Goal: Task Accomplishment & Management: Manage account settings

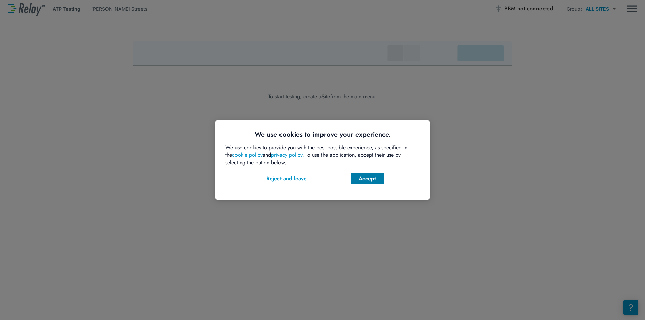
click at [361, 181] on div "Accept" at bounding box center [367, 179] width 23 height 8
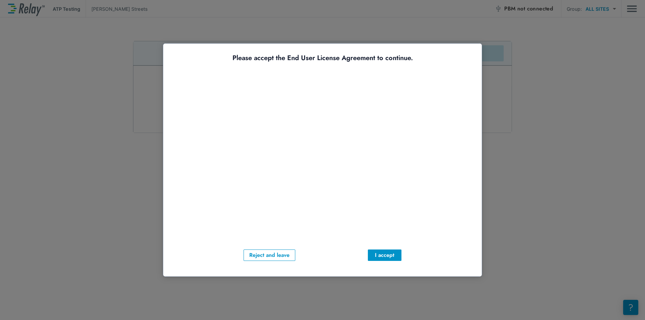
click at [384, 249] on div "Please accept the End User License Agreement to continue. Reject and leave I ac…" at bounding box center [322, 157] width 298 height 207
click at [384, 257] on div "I accept" at bounding box center [384, 255] width 23 height 8
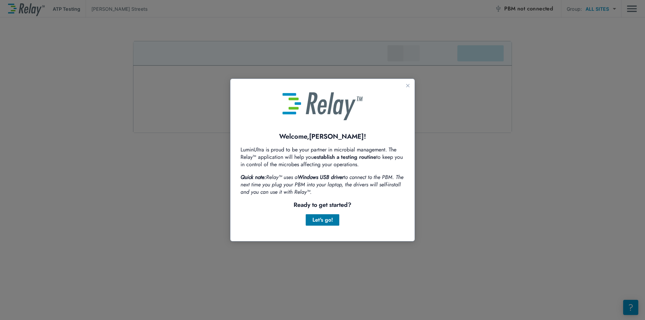
click at [328, 223] on div "Let's go!" at bounding box center [322, 220] width 23 height 8
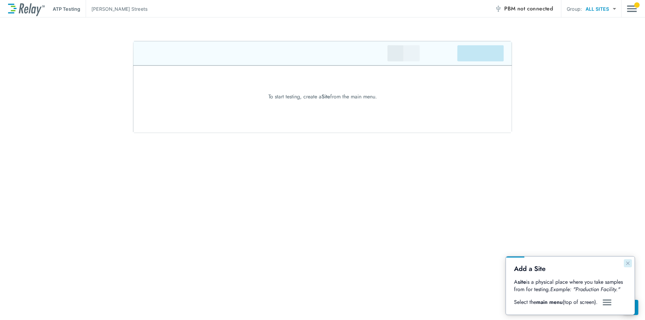
click at [628, 265] on icon "Close guide" at bounding box center [627, 263] width 5 height 5
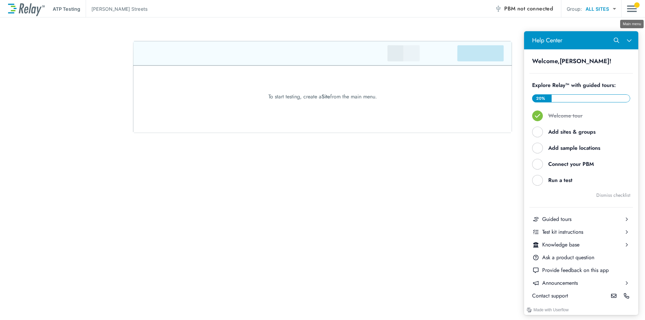
click at [632, 9] on img "Main menu" at bounding box center [632, 8] width 10 height 13
click at [631, 38] on icon "Close Help Center" at bounding box center [629, 40] width 5 height 5
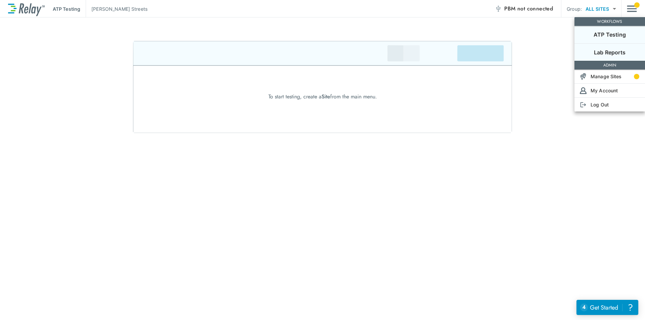
click at [612, 57] on li "Lab Reports" at bounding box center [610, 51] width 71 height 17
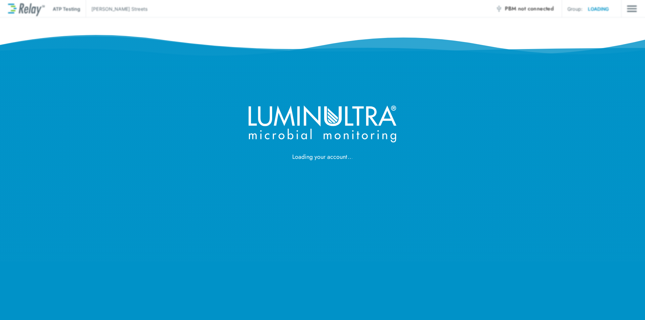
click at [612, 57] on div "Loading your account" at bounding box center [322, 81] width 645 height 162
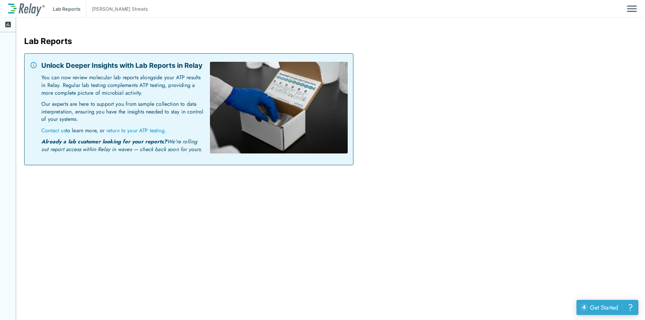
click at [598, 303] on div "Get Started" at bounding box center [604, 307] width 28 height 9
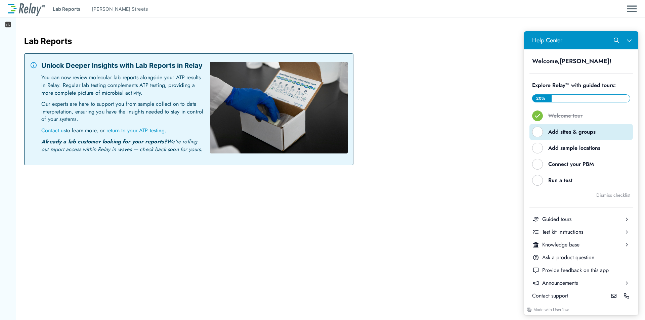
click at [573, 132] on div "Add sites & groups" at bounding box center [583, 131] width 71 height 7
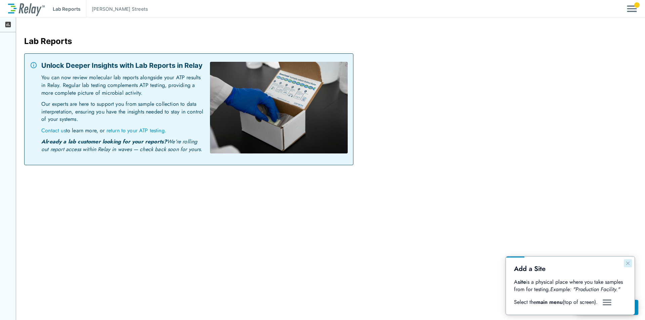
click at [627, 267] on button "Close guide" at bounding box center [628, 263] width 8 height 8
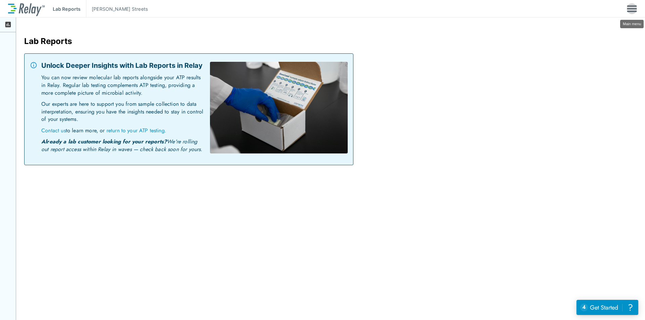
click at [629, 13] on img "Main menu" at bounding box center [632, 8] width 10 height 13
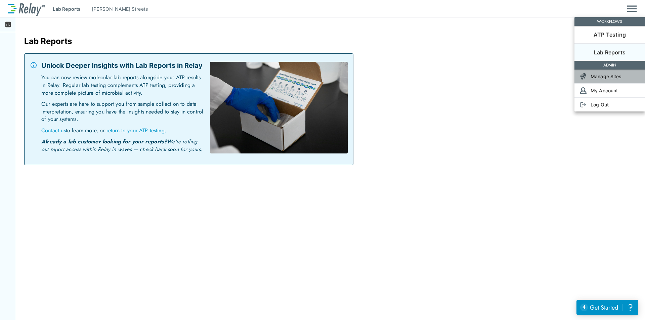
click at [614, 75] on p "Manage Sites" at bounding box center [606, 76] width 31 height 7
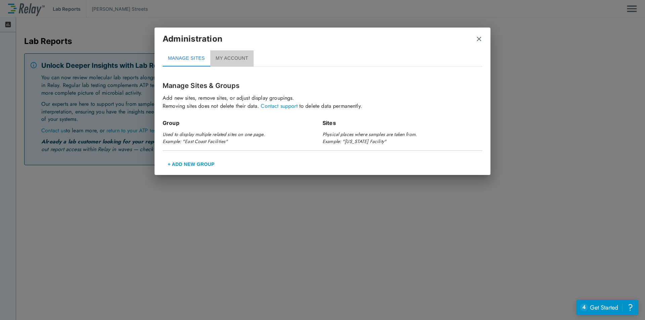
click at [247, 60] on button "MY ACCOUNT" at bounding box center [231, 58] width 43 height 16
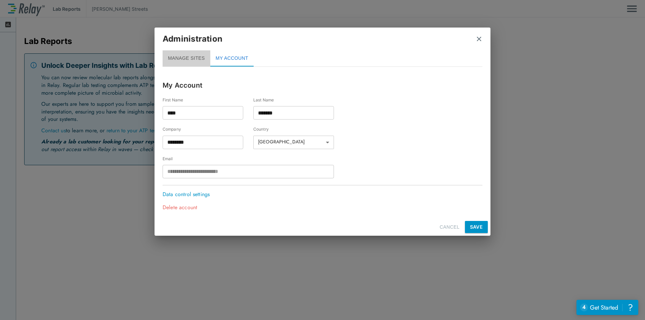
click at [186, 60] on button "MANAGE SITES" at bounding box center [187, 58] width 48 height 16
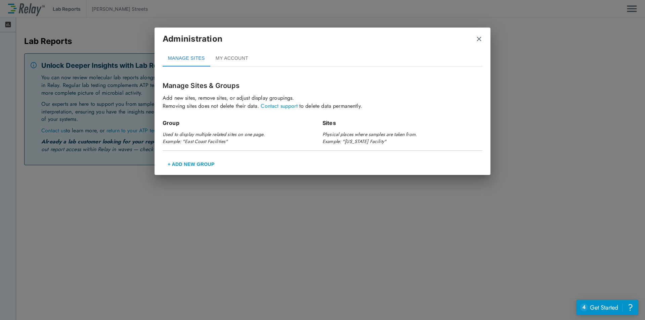
click at [200, 163] on button "+ Add New Group" at bounding box center [191, 164] width 57 height 16
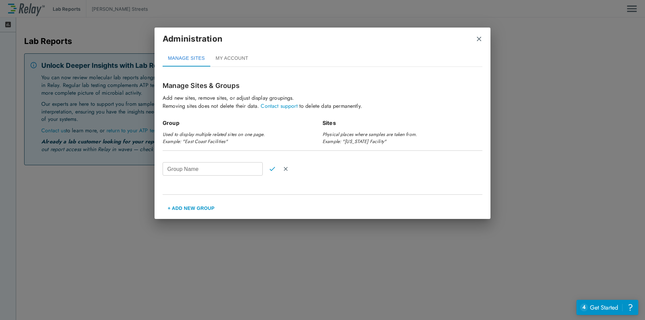
click at [218, 167] on input "Group Name" at bounding box center [213, 168] width 100 height 13
click at [287, 169] on img "Cancel" at bounding box center [286, 169] width 6 height 6
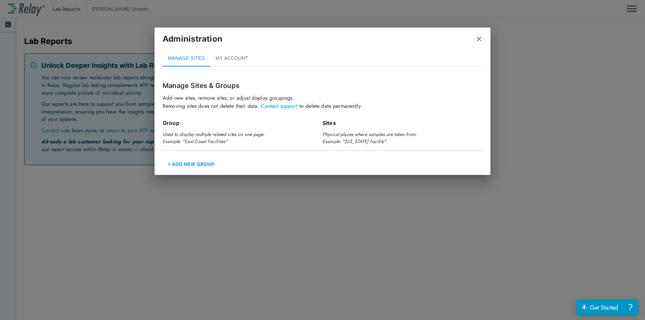
click at [478, 39] on img "close" at bounding box center [479, 39] width 7 height 7
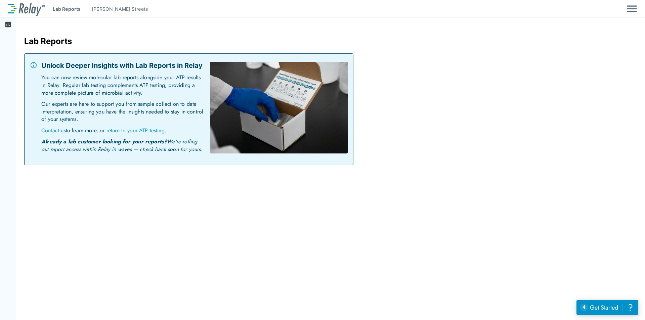
click at [4, 24] on div at bounding box center [8, 24] width 16 height 15
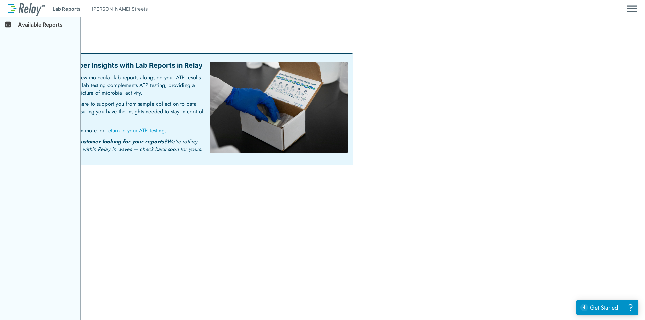
click at [4, 24] on div at bounding box center [8, 24] width 16 height 15
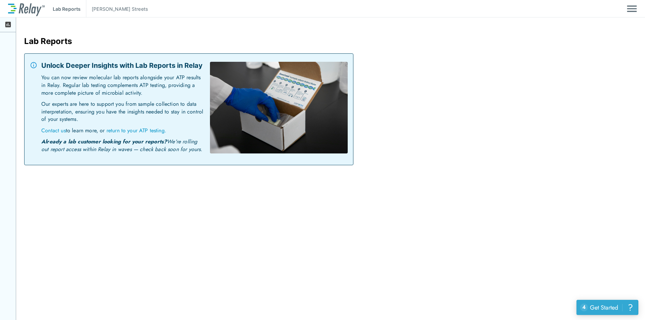
click at [594, 302] on button "4 uncompleted tasks Get Started ?" at bounding box center [607, 307] width 61 height 15
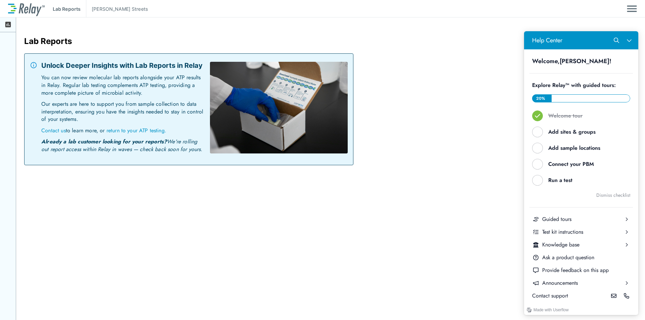
click at [460, 210] on div "Lab Reports Matt Streets Lab Reports Unlock Deeper Insights with Lab Reports in…" at bounding box center [322, 160] width 645 height 320
click at [630, 40] on icon "Close Help Center" at bounding box center [629, 40] width 5 height 5
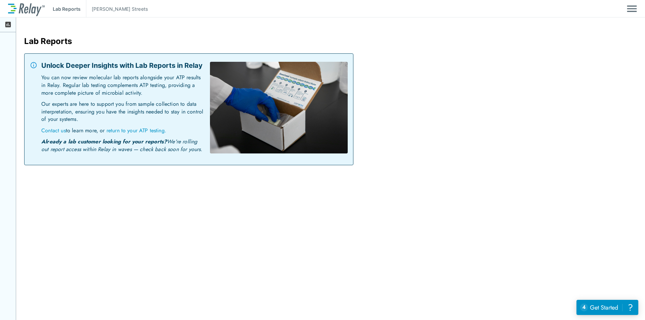
click at [634, 6] on img "Main menu" at bounding box center [632, 8] width 10 height 13
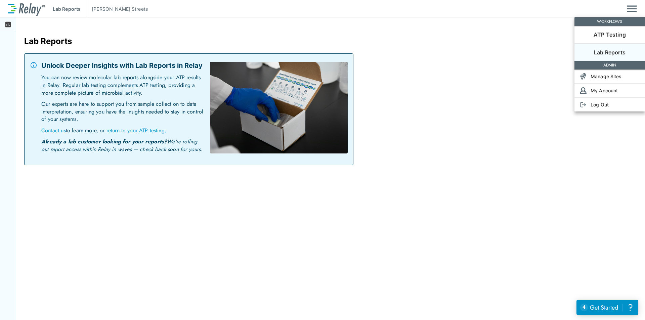
click at [10, 27] on div at bounding box center [322, 160] width 645 height 320
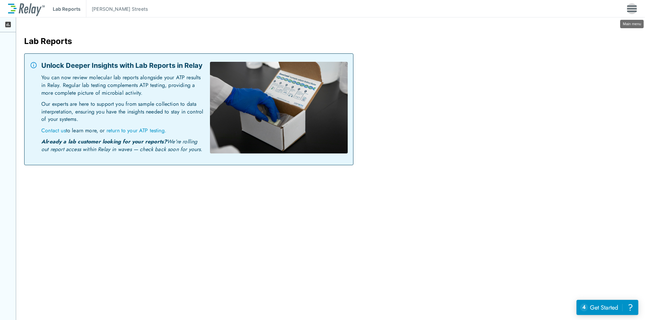
click at [632, 11] on img "Main menu" at bounding box center [632, 8] width 10 height 13
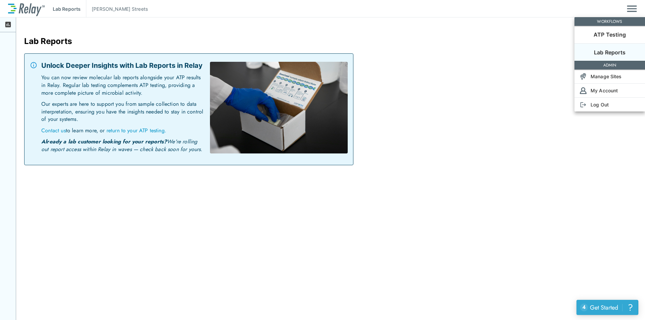
click at [605, 305] on div "Get Started" at bounding box center [604, 307] width 28 height 9
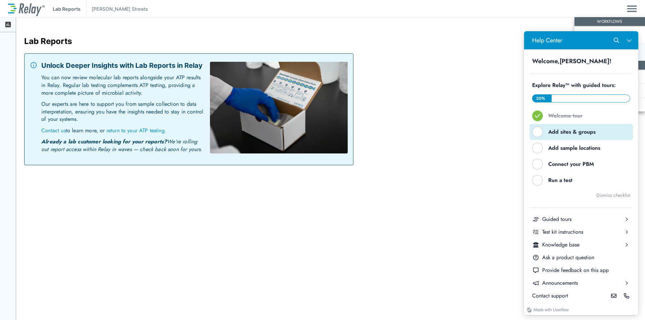
click at [565, 133] on div "Add sites & groups" at bounding box center [583, 131] width 71 height 7
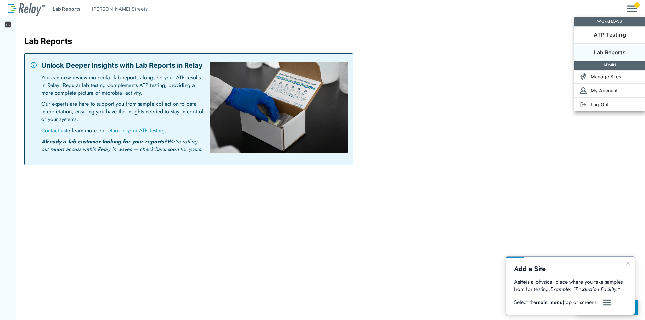
click at [606, 302] on img "Guide" at bounding box center [607, 303] width 10 height 8
click at [627, 262] on icon "Close guide" at bounding box center [627, 263] width 3 height 3
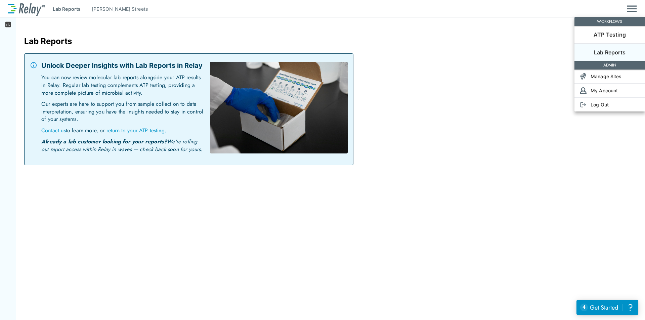
click at [631, 12] on div at bounding box center [322, 160] width 645 height 320
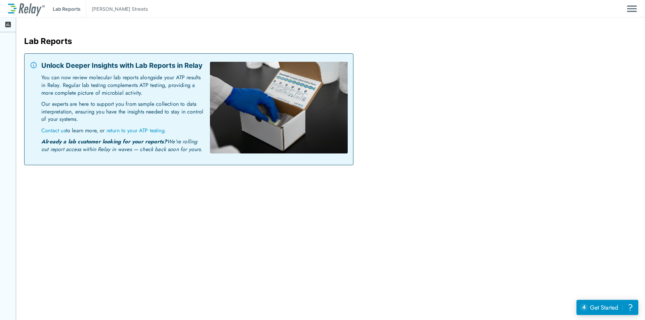
click at [631, 11] on img "Main menu" at bounding box center [632, 8] width 10 height 13
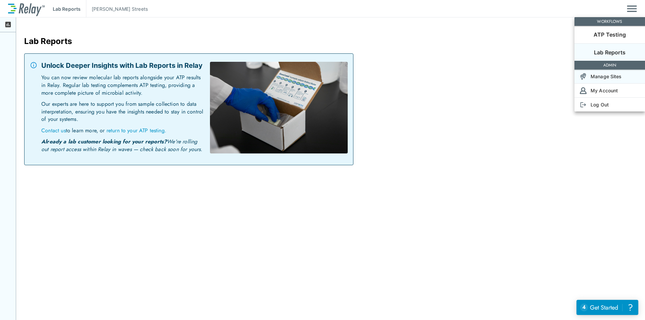
click at [610, 81] on li "Manage Sites" at bounding box center [610, 77] width 71 height 14
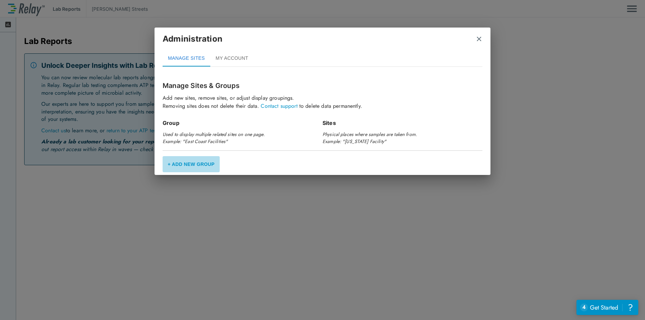
click at [196, 167] on button "+ Add New Group" at bounding box center [191, 164] width 57 height 16
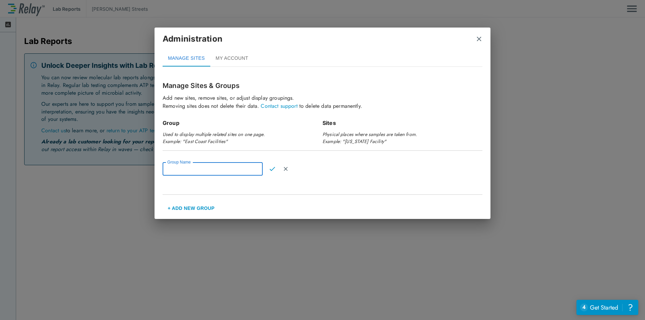
click at [196, 167] on input "Group Name" at bounding box center [213, 168] width 100 height 13
type input "*"
type input "**********"
click at [270, 168] on img "Confirm" at bounding box center [273, 169] width 6 height 6
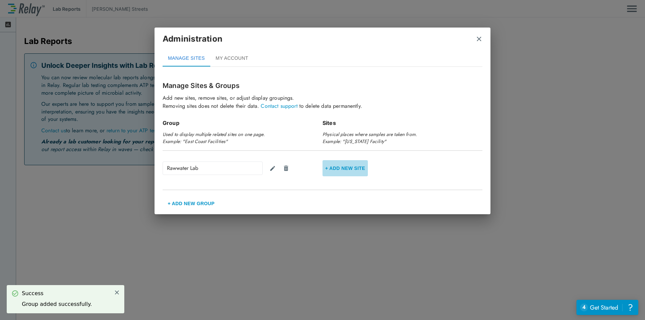
click at [339, 169] on button "+ Add new Site" at bounding box center [345, 168] width 45 height 16
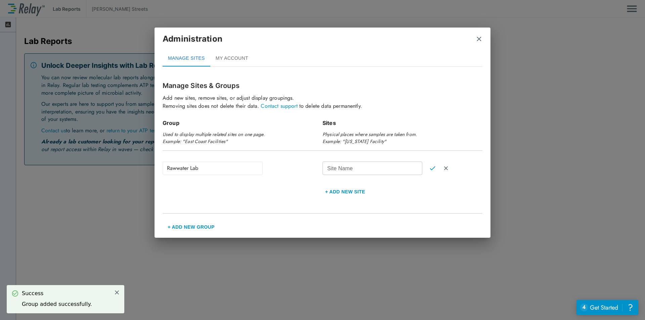
click at [341, 169] on input "Site Name" at bounding box center [373, 168] width 100 height 13
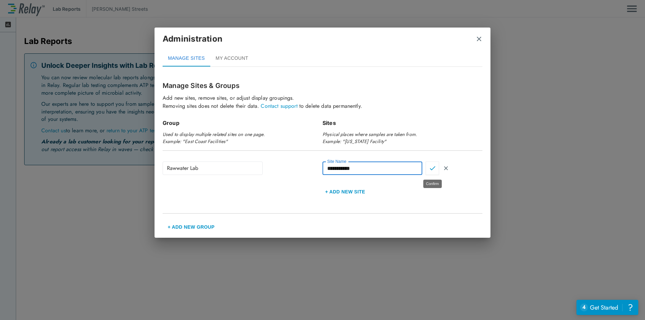
type input "**********"
click at [430, 167] on img "Confirm" at bounding box center [433, 168] width 6 height 6
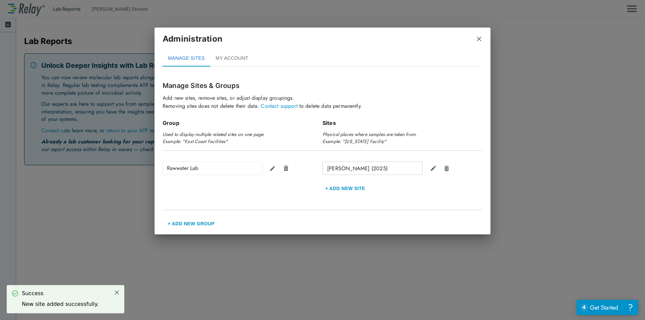
click at [355, 187] on button "+ Add new Site" at bounding box center [345, 188] width 45 height 16
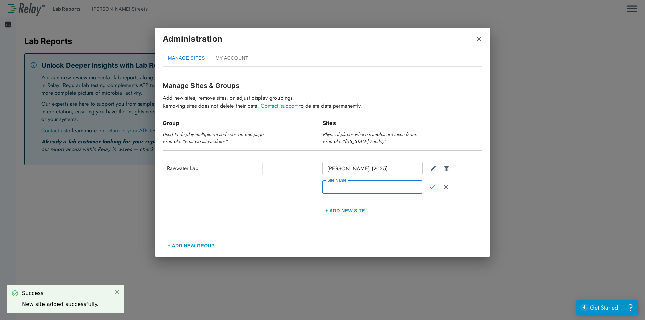
click at [356, 187] on input "Site Name" at bounding box center [373, 186] width 100 height 13
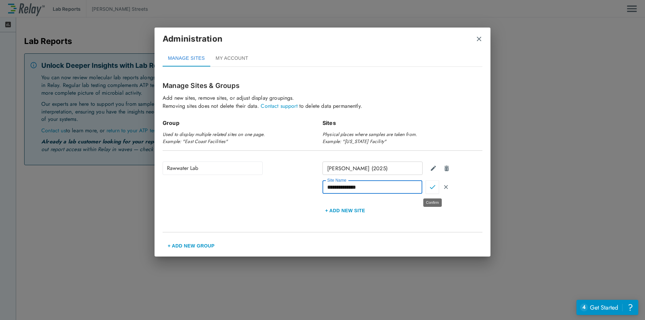
type input "**********"
click at [433, 187] on img "Confirm" at bounding box center [433, 187] width 6 height 6
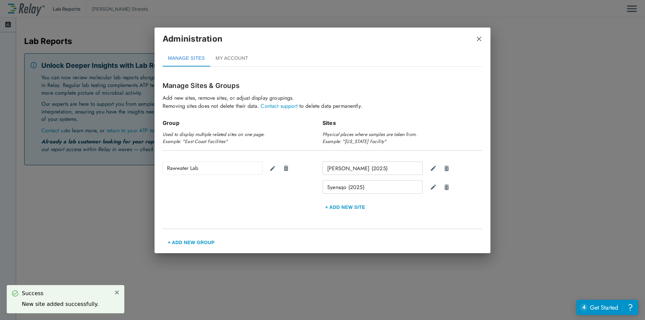
click at [343, 204] on button "+ Add new Site" at bounding box center [345, 207] width 45 height 16
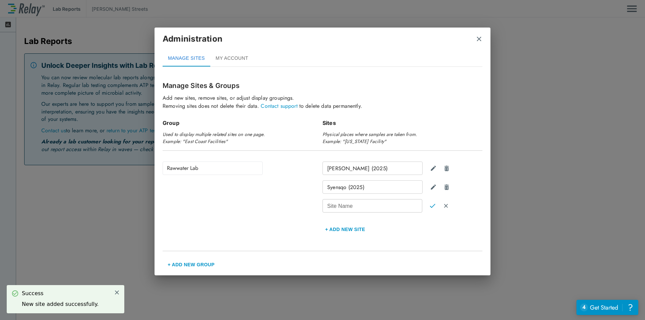
click at [345, 205] on div "Site Name Site Name" at bounding box center [373, 205] width 100 height 13
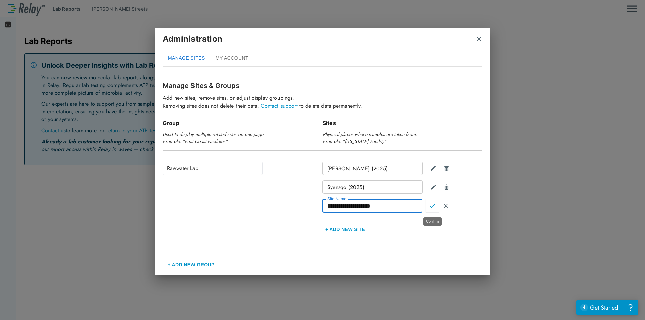
type input "**********"
click at [431, 208] on img "Confirm" at bounding box center [433, 206] width 6 height 6
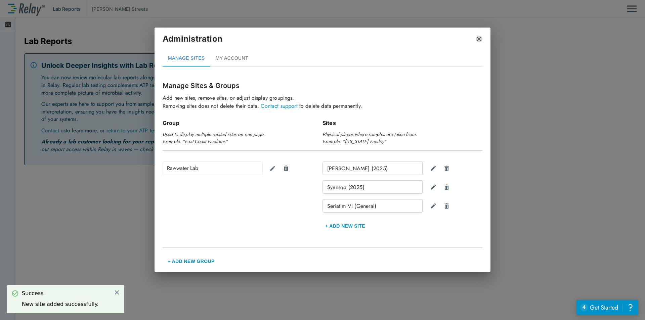
click at [480, 40] on img "close" at bounding box center [479, 39] width 7 height 7
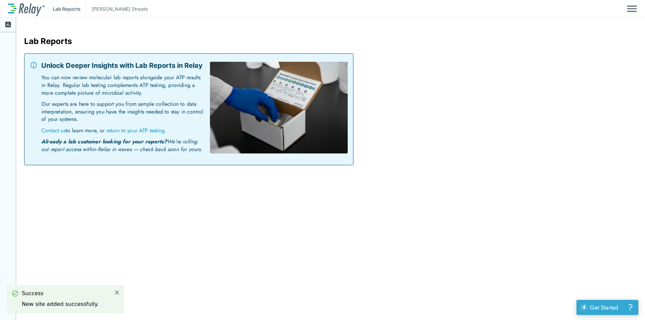
click at [602, 306] on div "Get Started" at bounding box center [604, 307] width 28 height 9
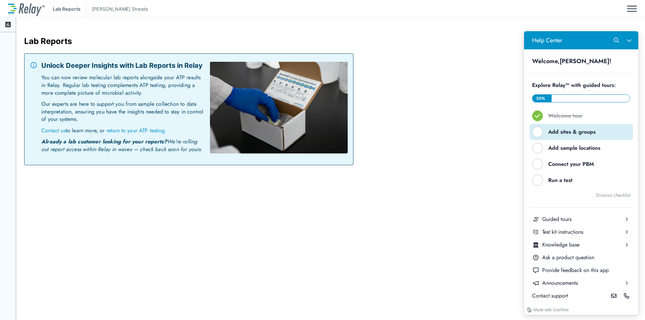
click at [585, 133] on div "Add sites & groups" at bounding box center [583, 131] width 71 height 7
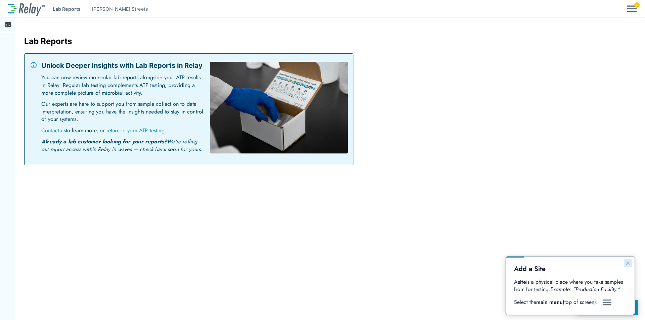
click at [628, 262] on icon "Close guide" at bounding box center [627, 263] width 5 height 5
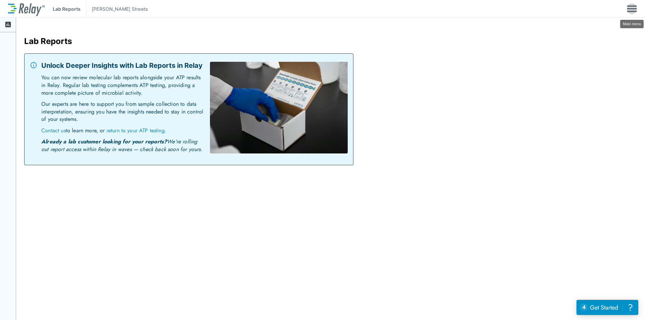
click at [633, 5] on img "Main menu" at bounding box center [632, 8] width 10 height 13
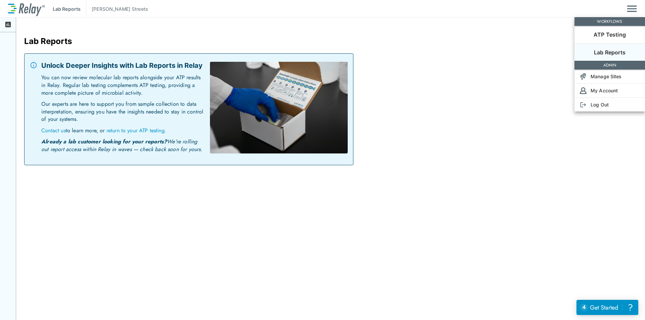
click at [606, 47] on li "Lab Reports" at bounding box center [610, 51] width 71 height 17
click at [610, 38] on p "ATP Testing" at bounding box center [610, 35] width 32 height 8
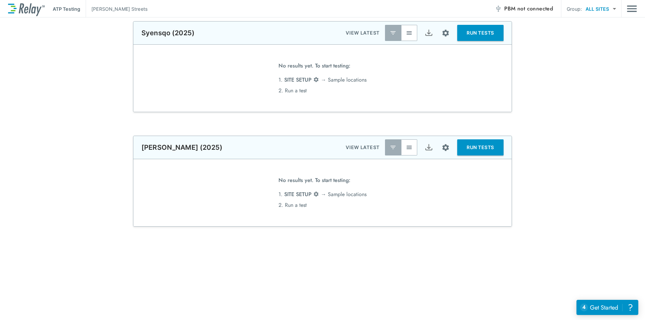
scroll to position [67, 0]
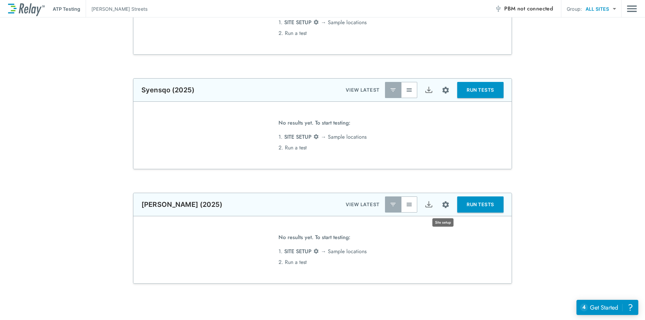
click at [442, 206] on img "Site setup" at bounding box center [446, 205] width 8 height 8
click at [467, 243] on div at bounding box center [322, 160] width 645 height 320
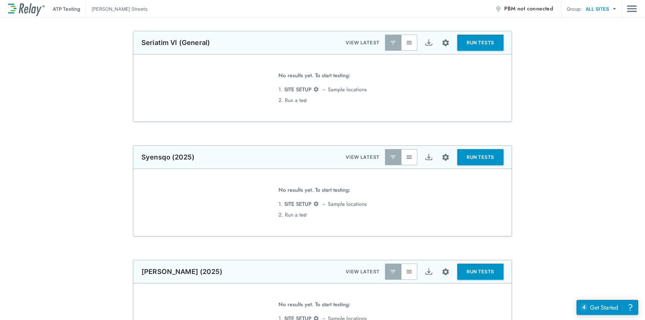
click at [612, 10] on body "**********" at bounding box center [322, 160] width 645 height 320
click at [606, 90] on div at bounding box center [322, 160] width 645 height 320
click at [628, 8] on img "Main menu" at bounding box center [632, 8] width 10 height 13
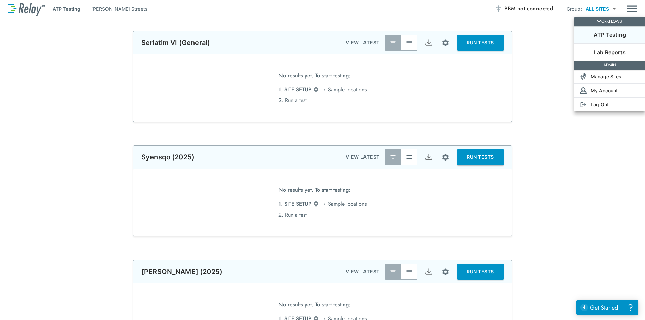
click at [630, 8] on div at bounding box center [322, 160] width 645 height 320
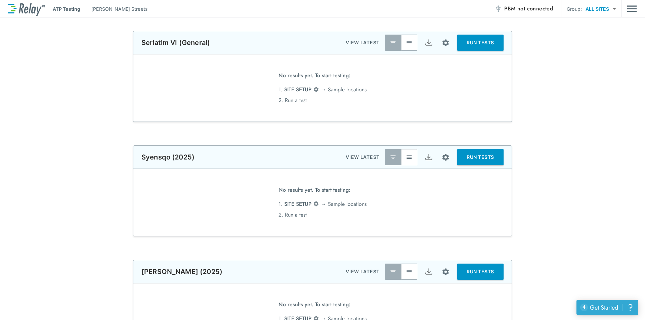
click at [601, 303] on div "Get Started" at bounding box center [604, 307] width 28 height 9
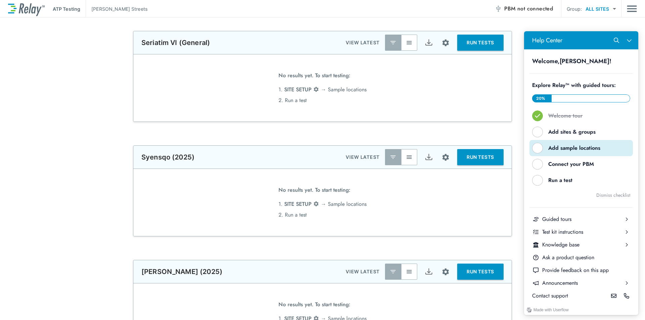
click at [598, 145] on div "Add sample locations" at bounding box center [583, 148] width 71 height 7
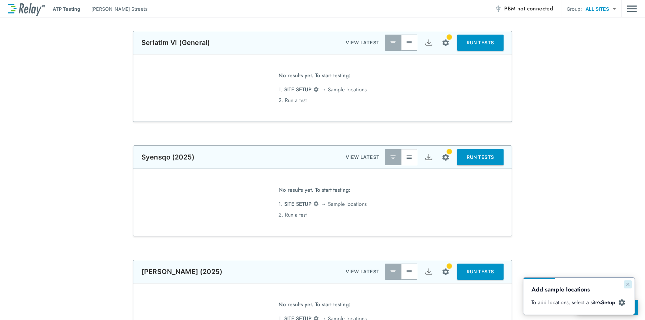
click at [627, 282] on icon "Close guide" at bounding box center [627, 284] width 5 height 5
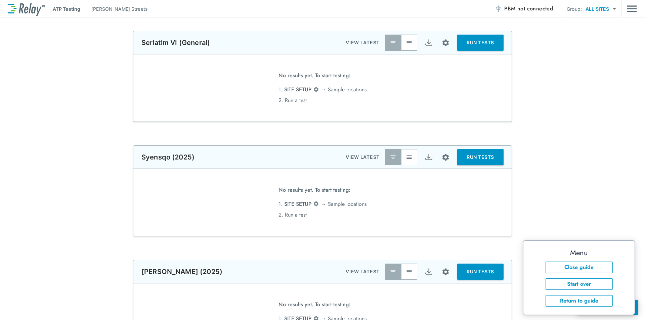
click at [444, 159] on img "Site setup" at bounding box center [446, 157] width 8 height 8
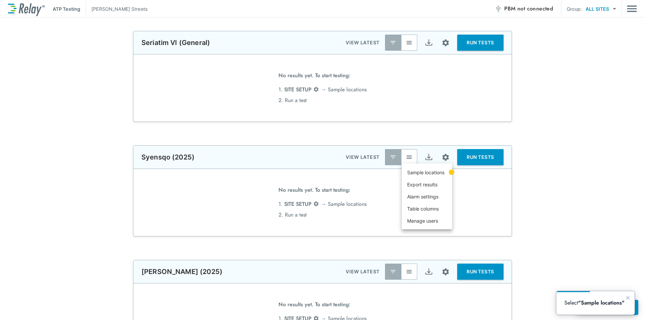
click at [437, 79] on div at bounding box center [322, 160] width 645 height 320
click at [442, 43] on img "Site setup" at bounding box center [446, 43] width 8 height 8
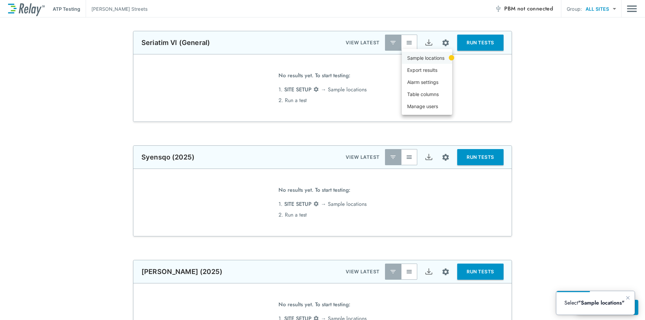
click at [426, 58] on p "Sample locations" at bounding box center [425, 57] width 37 height 7
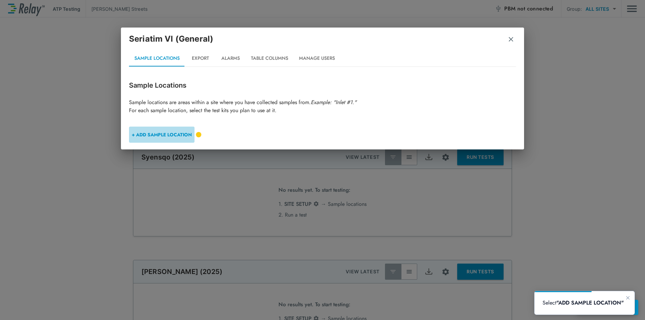
click at [179, 133] on button "+ ADD SAMPLE LOCATION" at bounding box center [162, 135] width 66 height 16
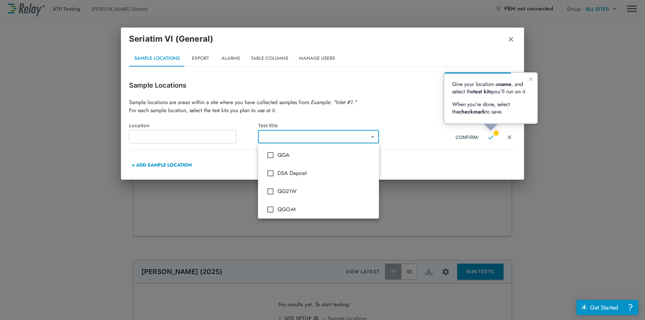
click at [372, 138] on body "**********" at bounding box center [322, 160] width 645 height 320
click at [373, 138] on div at bounding box center [322, 160] width 645 height 320
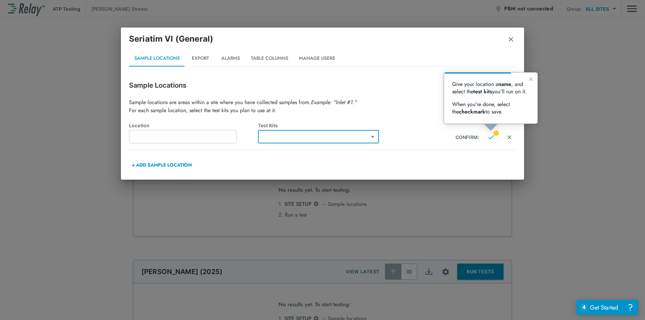
click at [372, 137] on body "**********" at bounding box center [322, 160] width 645 height 320
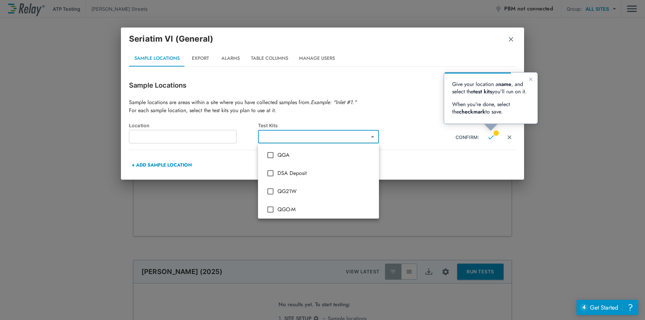
click at [398, 137] on div at bounding box center [322, 160] width 645 height 320
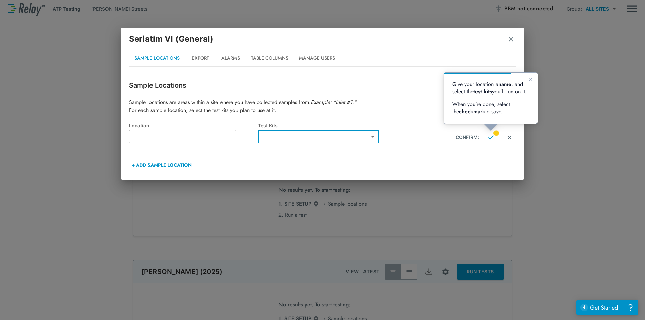
click at [509, 37] on img "button" at bounding box center [511, 39] width 7 height 7
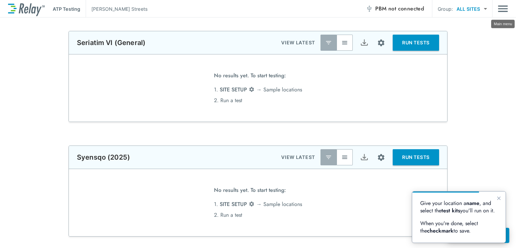
click at [504, 7] on img "Main menu" at bounding box center [503, 8] width 10 height 13
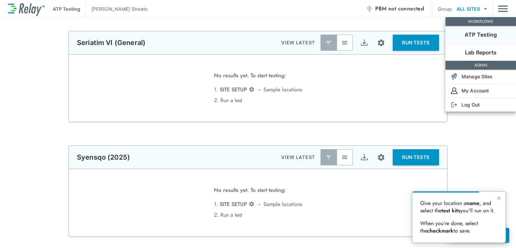
click at [481, 11] on div at bounding box center [258, 124] width 516 height 248
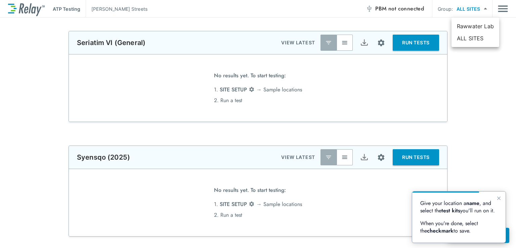
click at [484, 9] on body "**********" at bounding box center [258, 124] width 516 height 248
click at [484, 9] on div at bounding box center [258, 124] width 516 height 248
click at [341, 40] on img "button" at bounding box center [344, 42] width 7 height 7
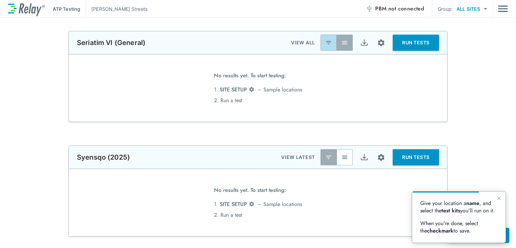
click at [325, 41] on img "button" at bounding box center [328, 42] width 7 height 7
click at [500, 6] on img "Main menu" at bounding box center [503, 8] width 10 height 13
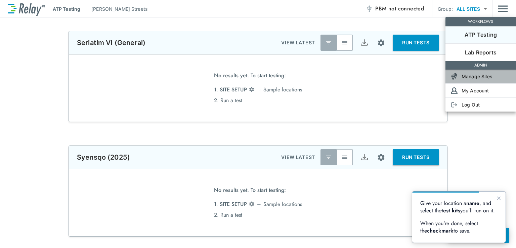
click at [481, 77] on p "Manage Sites" at bounding box center [477, 76] width 31 height 7
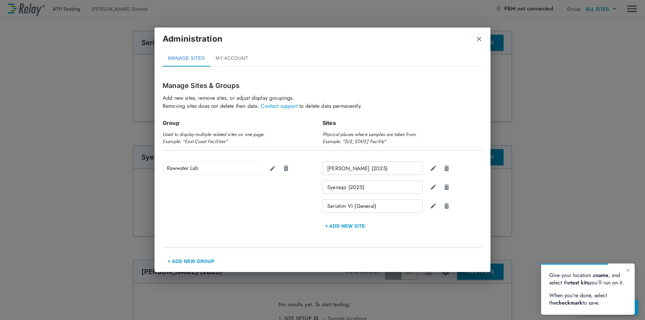
click at [478, 37] on img "close" at bounding box center [479, 39] width 7 height 7
